Goal: Navigation & Orientation: Find specific page/section

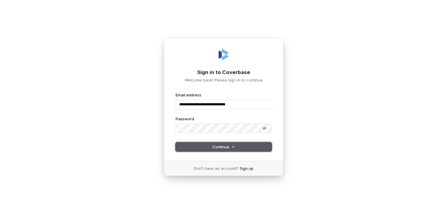
click at [231, 147] on span "Continue" at bounding box center [223, 146] width 22 height 5
type input "**********"
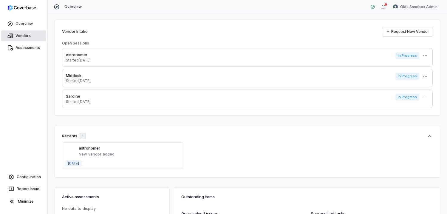
click at [21, 34] on link "Vendors" at bounding box center [23, 35] width 45 height 11
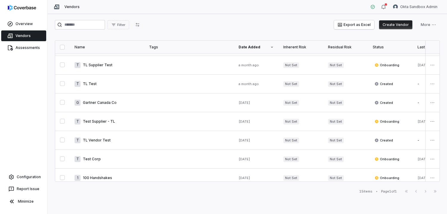
scroll to position [135, 0]
